Goal: Information Seeking & Learning: Check status

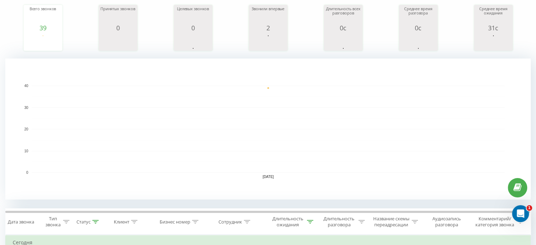
scroll to position [212, 0]
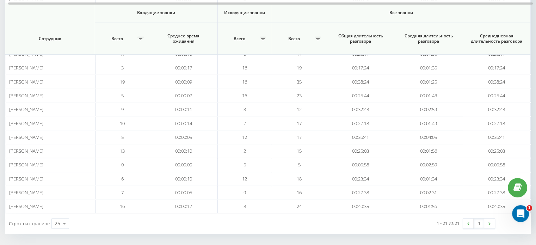
click at [470, 219] on link at bounding box center [468, 224] width 11 height 10
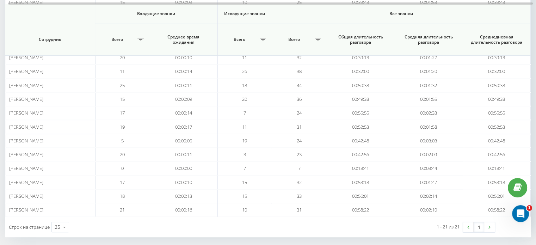
scroll to position [219, 0]
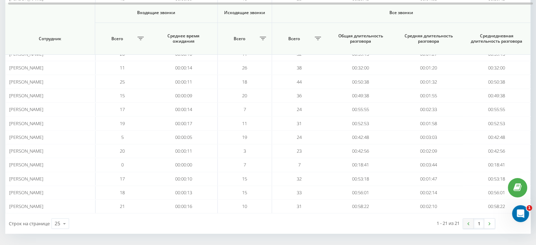
click at [467, 221] on link at bounding box center [468, 224] width 11 height 10
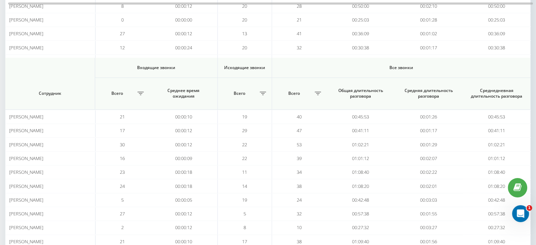
scroll to position [212, 0]
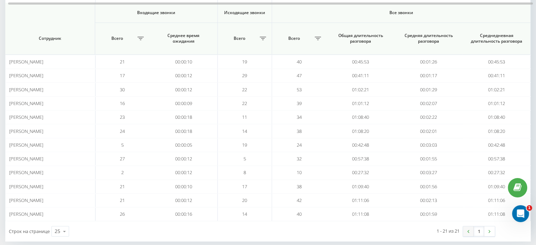
click at [467, 230] on img at bounding box center [468, 231] width 2 height 3
click at [465, 228] on link at bounding box center [468, 231] width 11 height 10
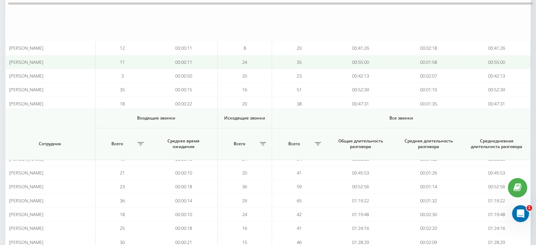
scroll to position [219, 0]
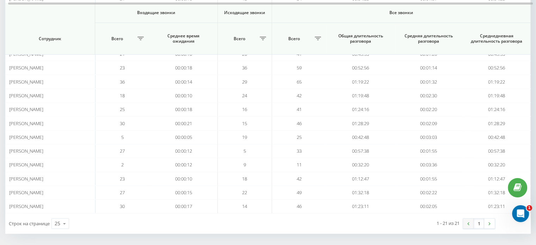
click at [468, 222] on img at bounding box center [468, 223] width 2 height 3
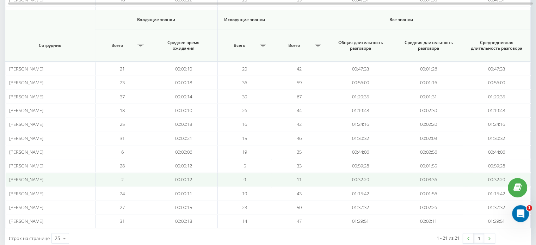
scroll to position [212, 0]
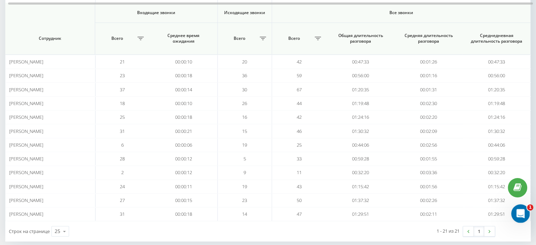
click at [521, 216] on icon "Открыть службу сообщений Intercom" at bounding box center [520, 213] width 12 height 12
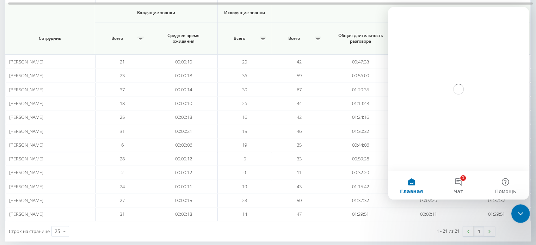
scroll to position [0, 0]
click at [459, 182] on button "1 Чат" at bounding box center [458, 185] width 47 height 28
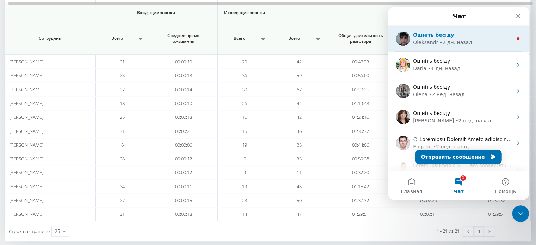
click at [490, 41] on div "Oleksandr • 2 дн. назад" at bounding box center [462, 42] width 99 height 7
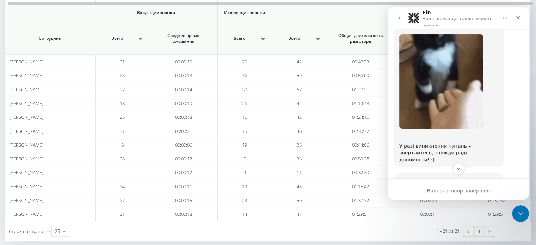
scroll to position [522, 0]
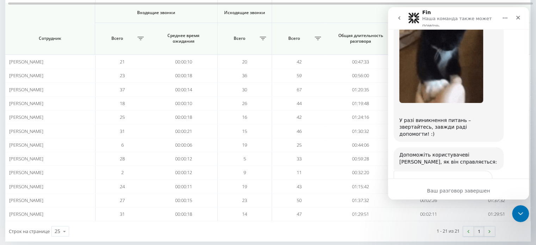
click at [480, 190] on span "Великолепно" at bounding box center [476, 196] width 13 height 13
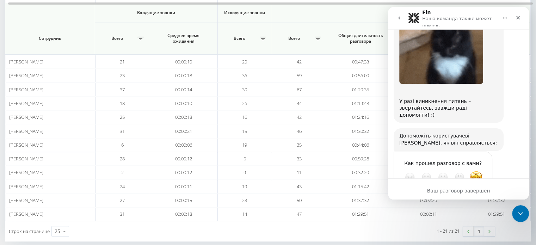
click at [481, 196] on div "Отправить" at bounding box center [480, 203] width 14 height 14
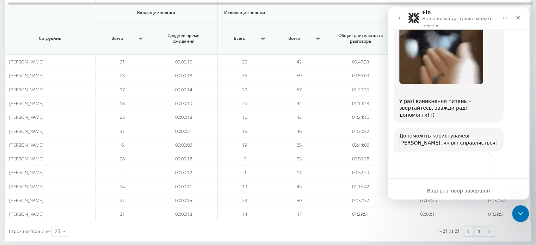
scroll to position [514, 0]
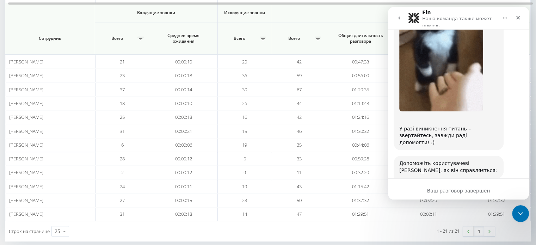
click at [402, 18] on button "go back" at bounding box center [399, 17] width 13 height 13
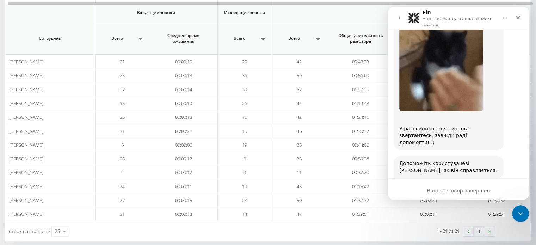
scroll to position [0, 0]
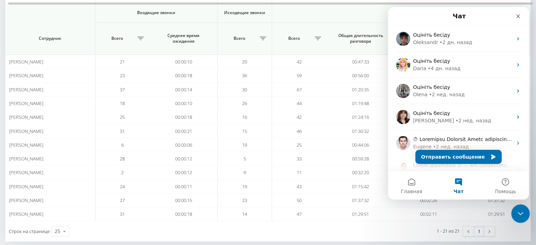
click at [522, 210] on icon "Закрыть службу сообщений Intercom" at bounding box center [519, 212] width 8 height 8
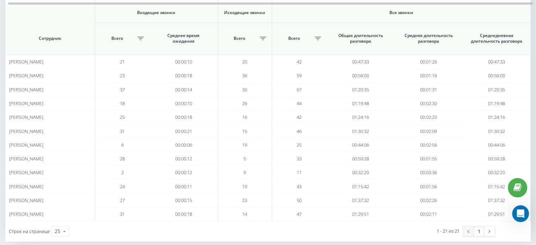
click at [466, 228] on link at bounding box center [468, 231] width 11 height 10
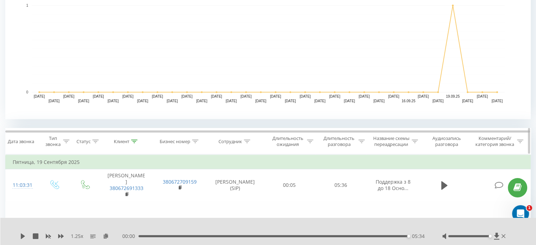
click at [135, 140] on icon at bounding box center [134, 142] width 6 height 4
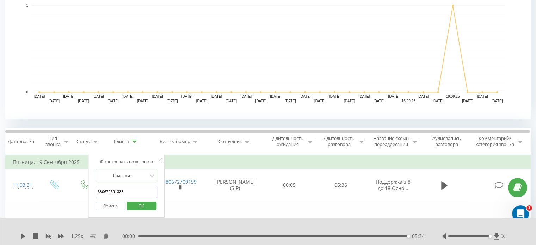
click at [114, 204] on button "Отмена" at bounding box center [111, 206] width 30 height 9
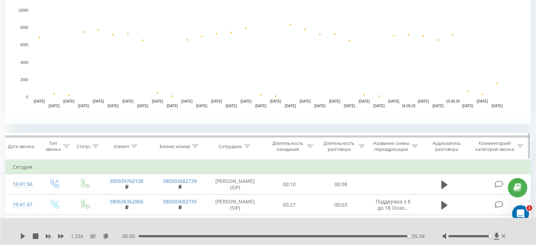
click at [248, 149] on th "Сотрудник" at bounding box center [235, 146] width 57 height 26
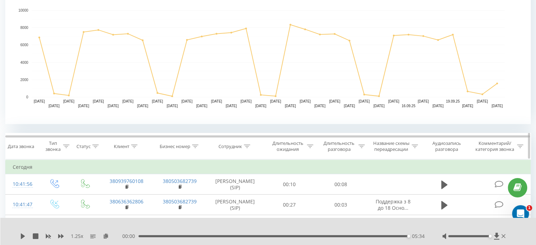
click at [246, 146] on icon at bounding box center [247, 147] width 6 height 4
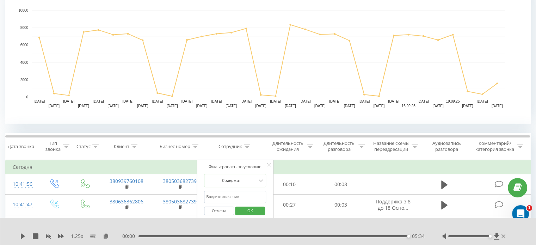
click at [235, 198] on input "text" at bounding box center [235, 197] width 62 height 12
type input "усенко"
click at [248, 211] on span "OK" at bounding box center [250, 210] width 20 height 11
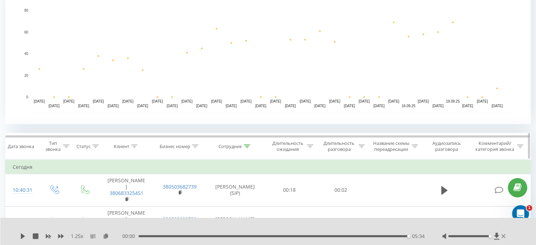
click at [360, 145] on icon at bounding box center [361, 147] width 6 height 4
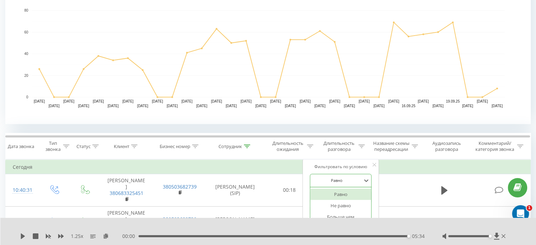
scroll to position [184, 0]
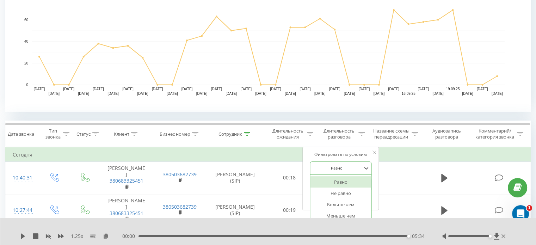
click at [345, 175] on div "6 results available. Use Up and Down to choose options, press Enter to select t…" at bounding box center [341, 167] width 62 height 13
click at [342, 200] on div "Больше чем" at bounding box center [340, 204] width 61 height 11
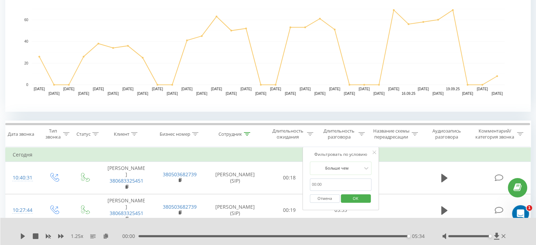
click at [338, 185] on input "text" at bounding box center [341, 184] width 62 height 12
type input "00:20"
click at [355, 195] on span "OK" at bounding box center [356, 198] width 20 height 11
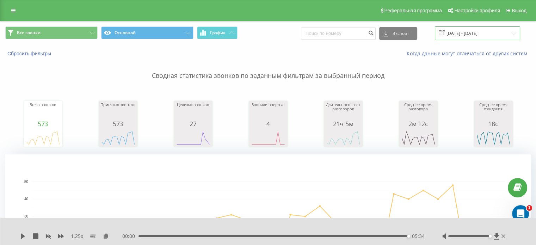
click at [464, 35] on input "22.08.2025 - 22.09.2025" at bounding box center [477, 33] width 85 height 14
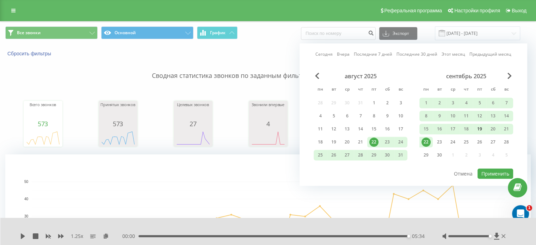
click at [478, 126] on div "19" at bounding box center [479, 128] width 9 height 9
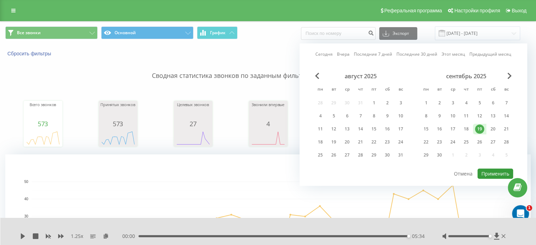
click at [490, 170] on button "Применить" at bounding box center [496, 173] width 36 height 10
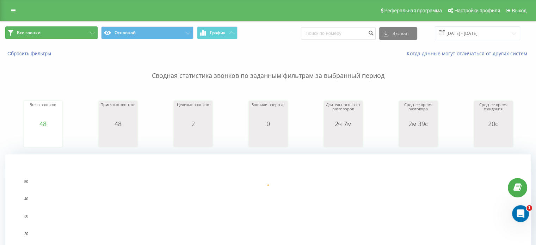
click at [72, 29] on button "Все звонки" at bounding box center [51, 32] width 92 height 13
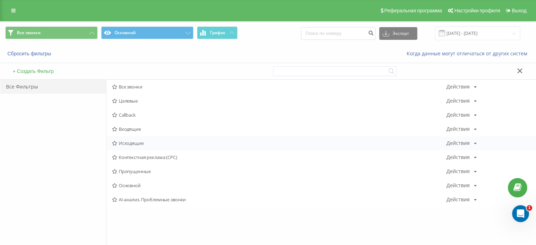
click at [140, 141] on span "Исходящие" at bounding box center [279, 143] width 335 height 5
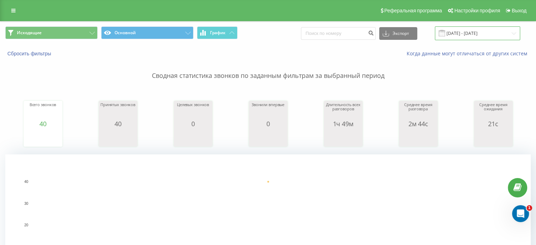
click at [465, 35] on input "19.09.2025 - 19.09.2025" at bounding box center [477, 33] width 85 height 14
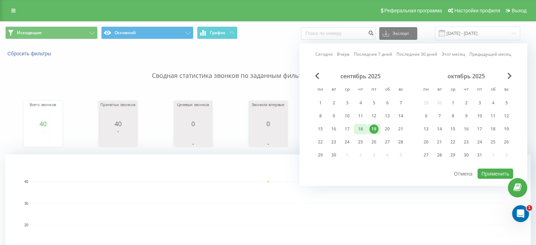
click at [358, 127] on div "18" at bounding box center [360, 128] width 9 height 9
click at [489, 169] on button "Применить" at bounding box center [496, 173] width 36 height 10
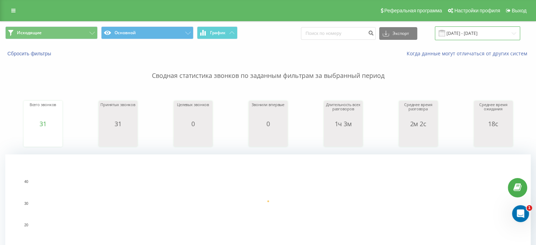
click at [460, 35] on input "18.09.2025 - 18.09.2025" at bounding box center [477, 33] width 85 height 14
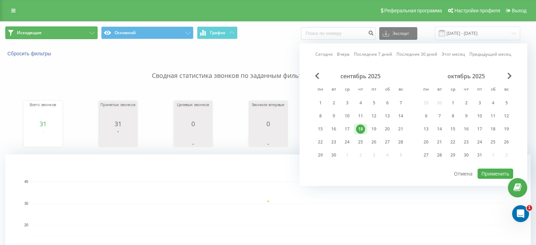
click at [43, 34] on button "Исходящие" at bounding box center [51, 32] width 92 height 13
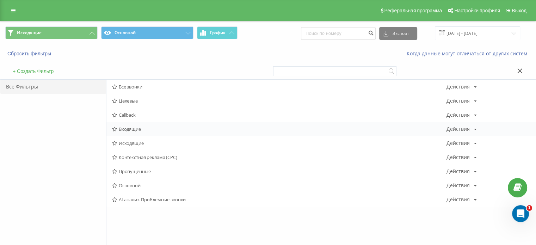
click at [134, 131] on span "Входящие" at bounding box center [279, 129] width 335 height 5
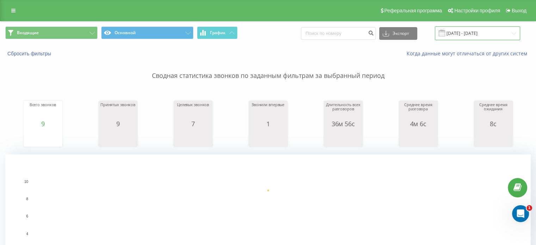
click at [464, 33] on input "18.09.2025 - 18.09.2025" at bounding box center [477, 33] width 85 height 14
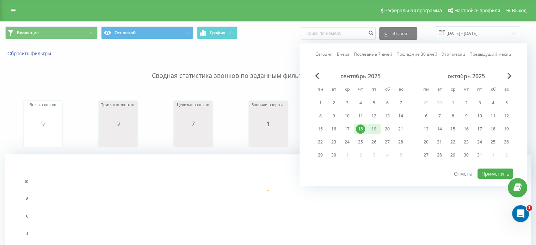
click at [372, 125] on div "19" at bounding box center [373, 128] width 9 height 9
click at [498, 169] on button "Применить" at bounding box center [496, 173] width 36 height 10
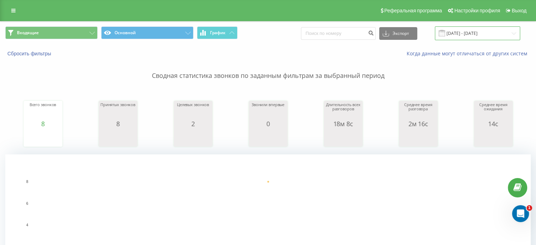
click at [468, 32] on input "19.09.2025 - 19.09.2025" at bounding box center [477, 33] width 85 height 14
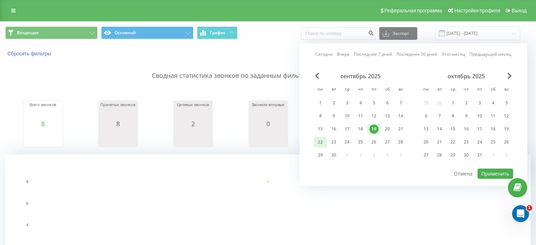
click at [325, 137] on div "22" at bounding box center [320, 141] width 9 height 9
click at [490, 168] on button "Применить" at bounding box center [496, 173] width 36 height 10
type input "[DATE] - [DATE]"
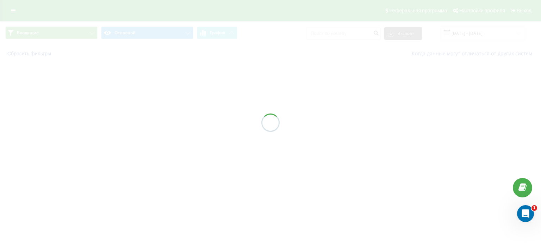
click at [492, 172] on div at bounding box center [270, 122] width 541 height 245
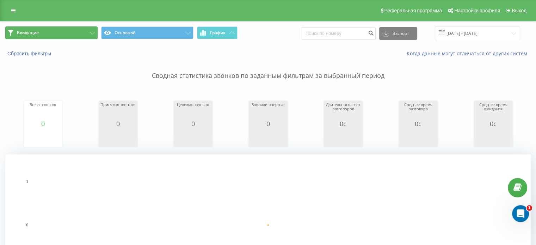
click at [61, 32] on button "Входящие" at bounding box center [51, 32] width 92 height 13
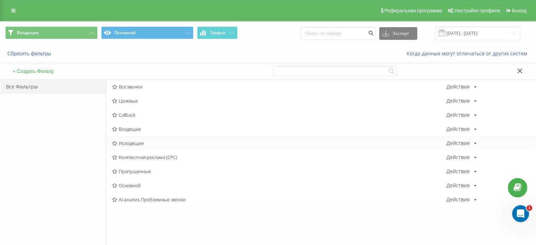
click at [140, 141] on span "Исходящие" at bounding box center [279, 143] width 335 height 5
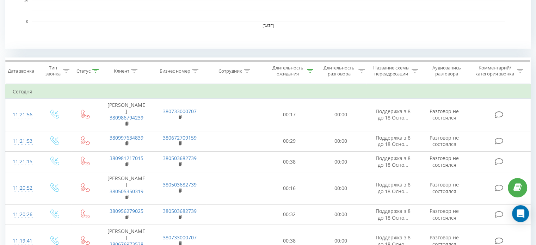
scroll to position [275, 0]
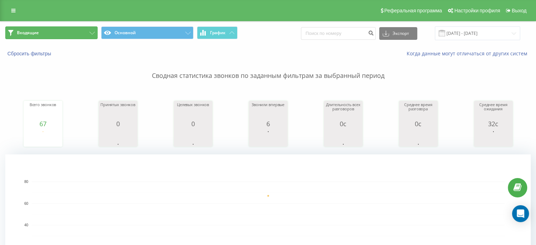
click at [49, 35] on button "Входящие" at bounding box center [51, 32] width 92 height 13
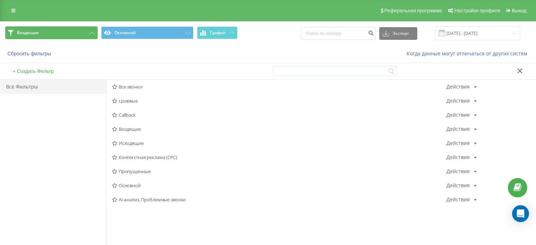
click at [59, 36] on button "Входящие" at bounding box center [51, 32] width 92 height 13
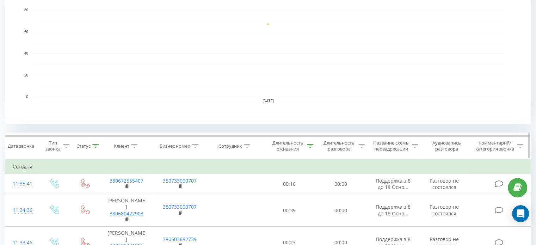
scroll to position [176, 0]
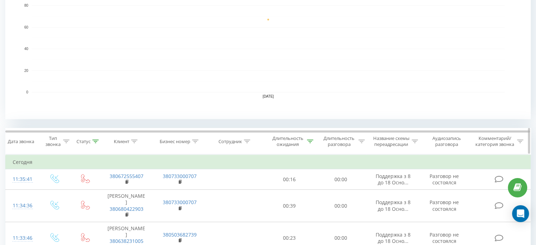
click at [91, 141] on div "Статус" at bounding box center [87, 142] width 22 height 6
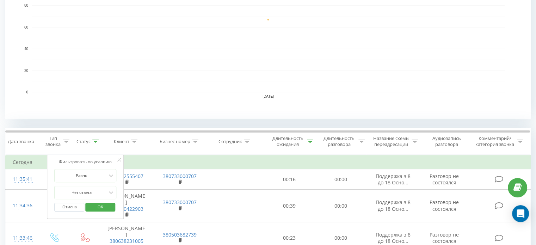
click at [72, 207] on button "Отмена" at bounding box center [70, 207] width 30 height 9
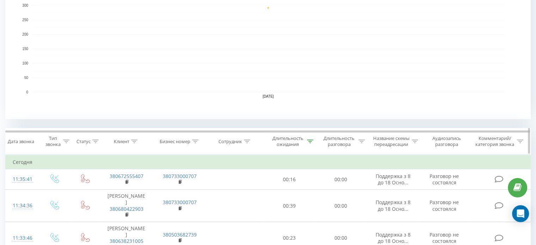
click at [308, 143] on div at bounding box center [310, 142] width 6 height 6
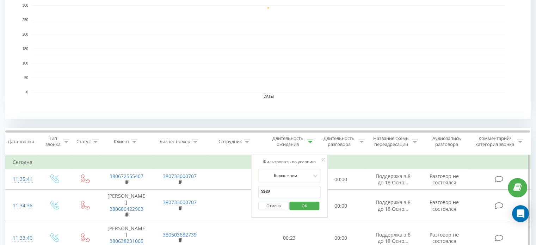
click at [281, 205] on button "Отмена" at bounding box center [274, 206] width 30 height 9
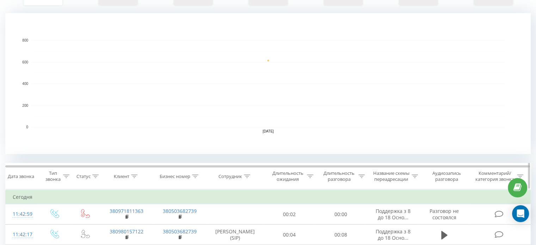
scroll to position [176, 0]
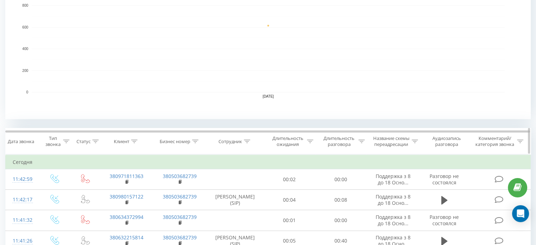
drag, startPoint x: 94, startPoint y: 141, endPoint x: 94, endPoint y: 153, distance: 12.3
click at [94, 141] on icon at bounding box center [95, 142] width 6 height 4
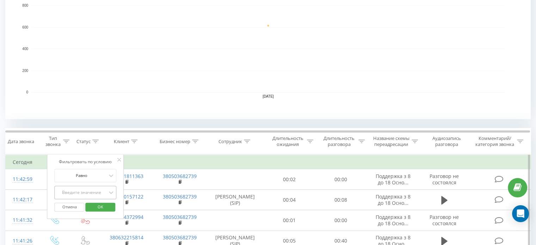
click at [86, 191] on div "Введите значение" at bounding box center [86, 192] width 62 height 13
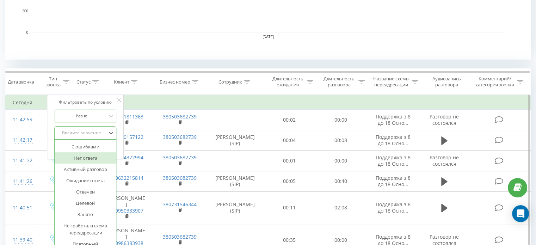
click at [81, 158] on div "Нет ответа" at bounding box center [85, 157] width 61 height 11
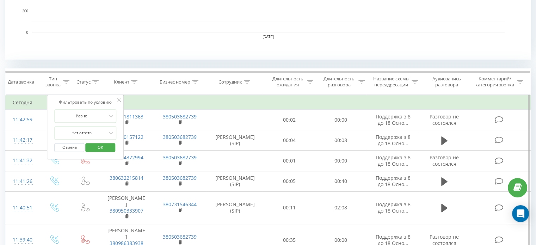
click at [103, 142] on span "OK" at bounding box center [101, 147] width 20 height 11
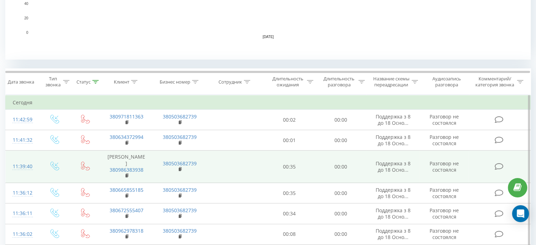
scroll to position [335, 0]
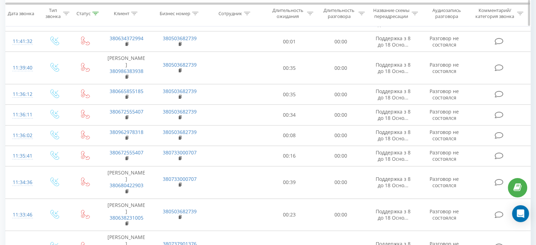
click at [310, 11] on div at bounding box center [310, 13] width 6 height 6
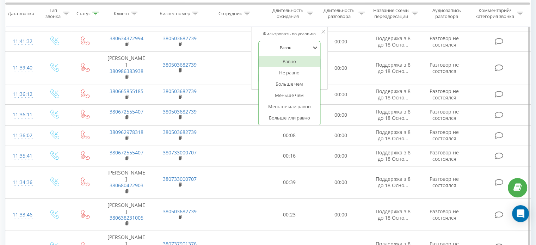
click at [298, 47] on div at bounding box center [286, 47] width 50 height 7
click at [297, 81] on div "Больше чем" at bounding box center [289, 83] width 61 height 11
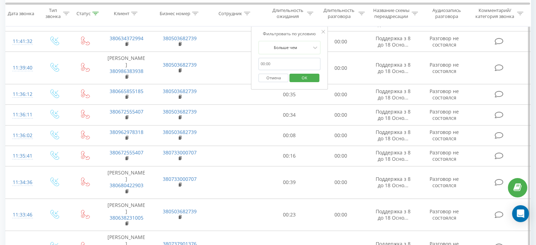
click at [279, 64] on input "text" at bounding box center [290, 64] width 62 height 12
type input "00:08"
click at [302, 77] on span "OK" at bounding box center [305, 77] width 20 height 11
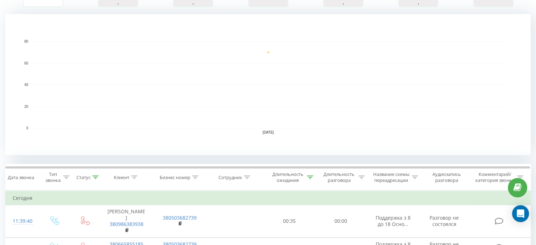
scroll to position [35, 0]
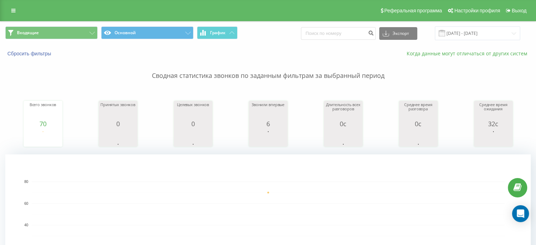
drag, startPoint x: 522, startPoint y: 72, endPoint x: 477, endPoint y: 53, distance: 49.0
click at [522, 72] on p "Сводная статистика звонков по заданным фильтрам за выбранный период" at bounding box center [268, 68] width 526 height 23
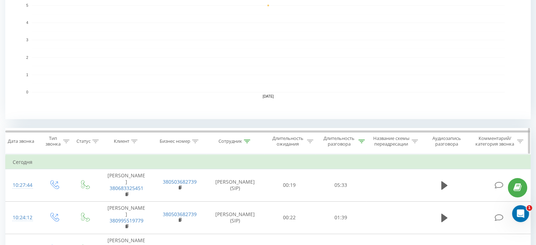
click at [248, 139] on div at bounding box center [247, 142] width 6 height 6
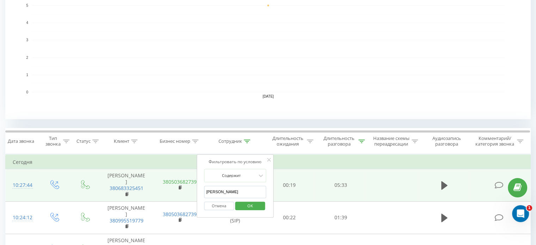
drag, startPoint x: 228, startPoint y: 189, endPoint x: 181, endPoint y: 186, distance: 47.7
click at [181, 186] on table "Фильтровать по условию Равно Введите значение Отмена OK Фильтровать по условию …" at bounding box center [268, 236] width 526 height 165
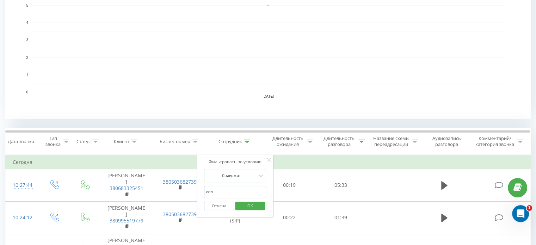
type input "соломка"
click at [250, 204] on span "OK" at bounding box center [250, 205] width 20 height 11
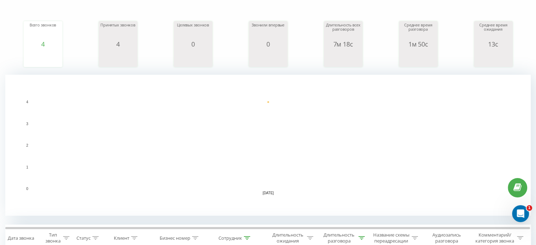
scroll to position [35, 0]
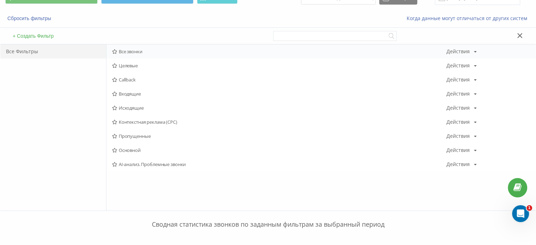
click at [124, 52] on span "Все звонки" at bounding box center [279, 51] width 335 height 5
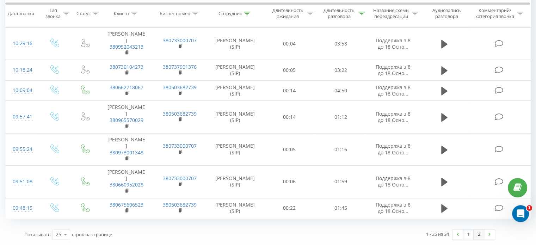
click at [481, 237] on link "2" at bounding box center [479, 234] width 11 height 10
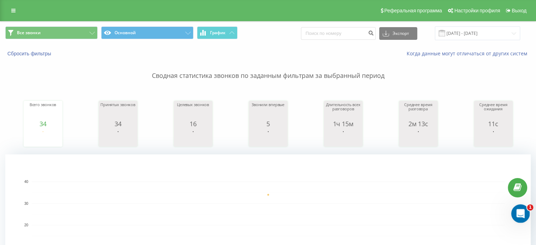
click at [516, 211] on icon "Открыть службу сообщений Intercom" at bounding box center [520, 213] width 12 height 12
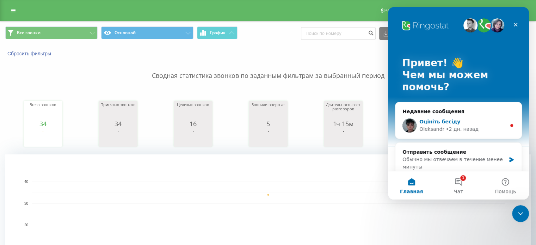
click at [461, 125] on div "• 2 дн. назад" at bounding box center [462, 128] width 33 height 7
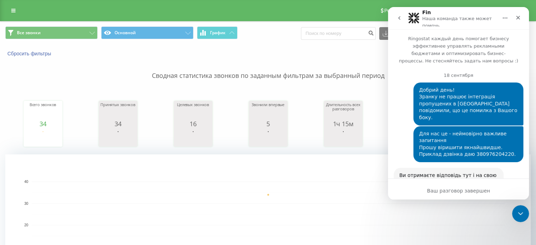
scroll to position [28, 0]
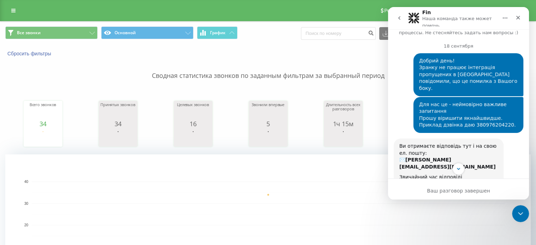
click at [398, 20] on icon "go back" at bounding box center [400, 18] width 6 height 6
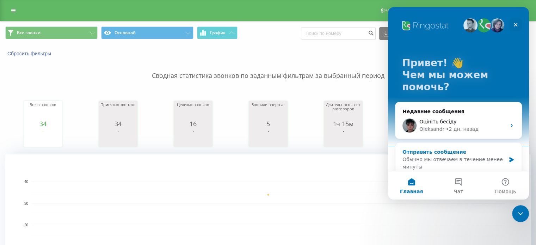
scroll to position [71, 0]
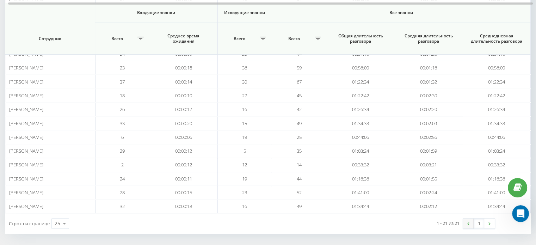
click at [465, 220] on link at bounding box center [468, 224] width 11 height 10
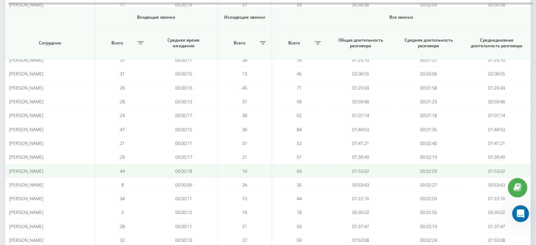
scroll to position [176, 0]
